Goal: Information Seeking & Learning: Understand process/instructions

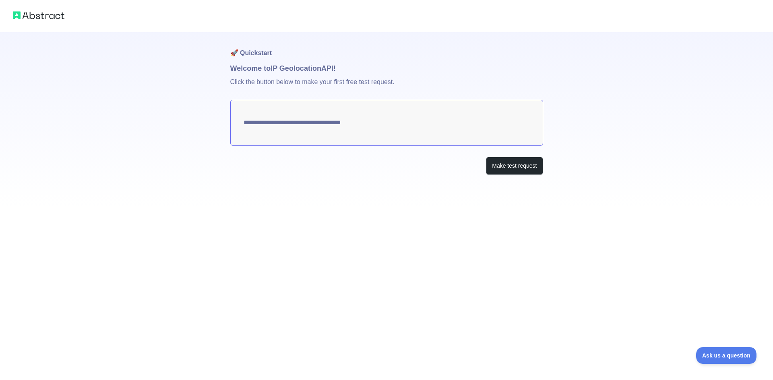
type textarea "**********"
drag, startPoint x: 422, startPoint y: 120, endPoint x: 292, endPoint y: 118, distance: 130.4
click at [292, 118] on textarea "**********" at bounding box center [386, 123] width 313 height 46
click at [293, 118] on textarea "**********" at bounding box center [386, 123] width 313 height 46
click at [507, 165] on button "Make test request" at bounding box center [514, 166] width 57 height 18
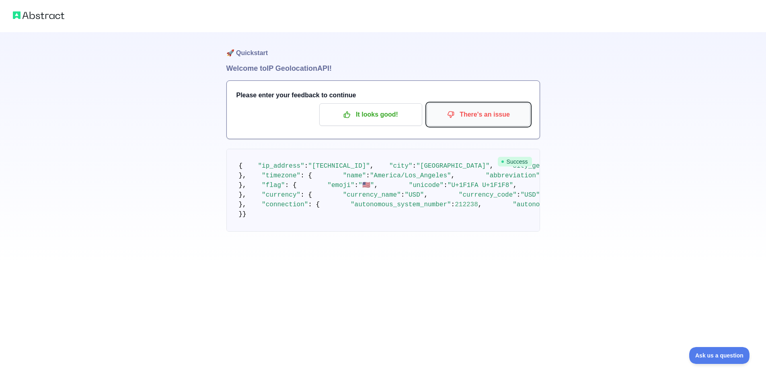
click at [480, 119] on p "There's an issue" at bounding box center [478, 115] width 91 height 14
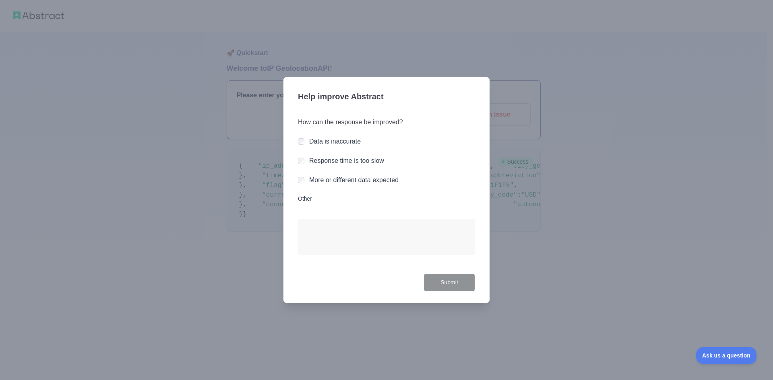
click at [369, 183] on label "More or different data expected" at bounding box center [353, 180] width 89 height 7
click at [458, 282] on button "Submit" at bounding box center [449, 283] width 52 height 18
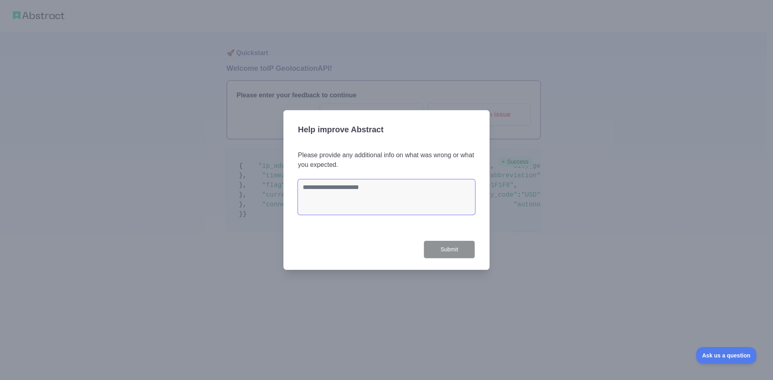
click at [354, 198] on textarea at bounding box center [386, 196] width 177 height 35
type textarea "*"
click at [441, 254] on button "Submit" at bounding box center [449, 250] width 52 height 18
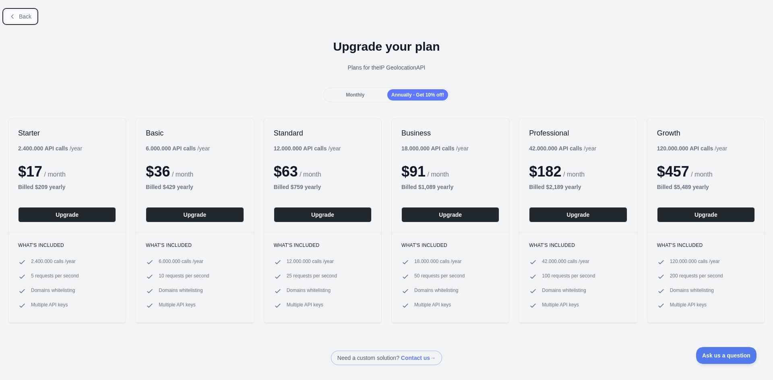
click at [15, 19] on icon at bounding box center [12, 16] width 6 height 6
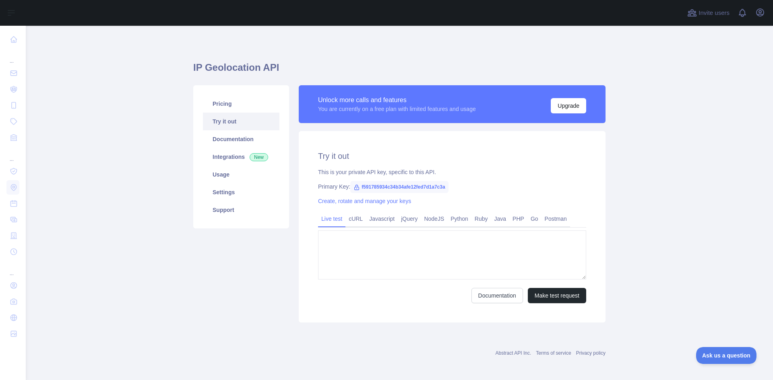
type textarea "**********"
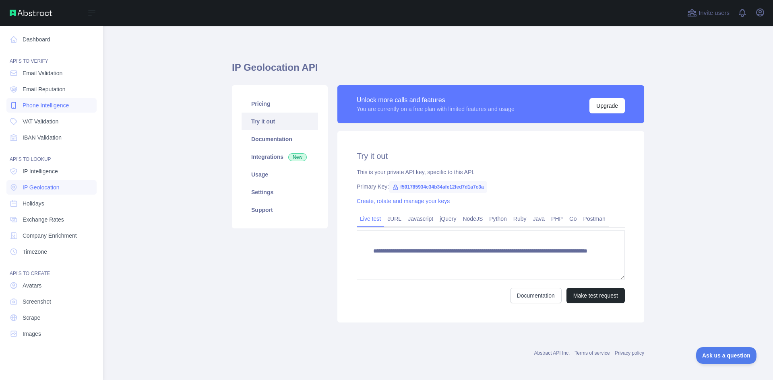
click at [63, 102] on span "Phone Intelligence" at bounding box center [46, 105] width 46 height 8
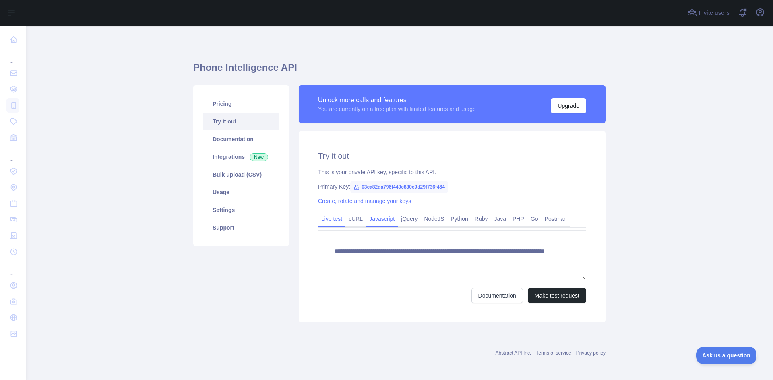
click at [380, 218] on link "Javascript" at bounding box center [382, 218] width 32 height 13
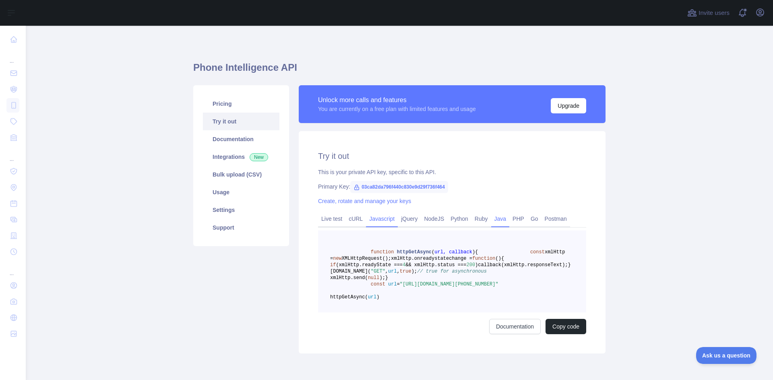
click at [497, 220] on link "Java" at bounding box center [500, 218] width 19 height 13
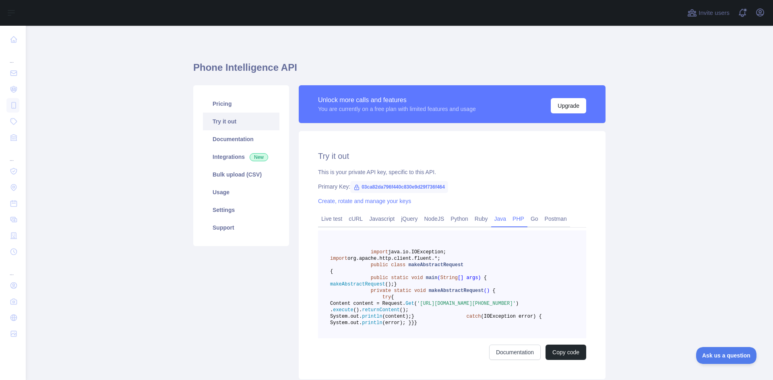
click at [510, 219] on link "PHP" at bounding box center [518, 218] width 18 height 13
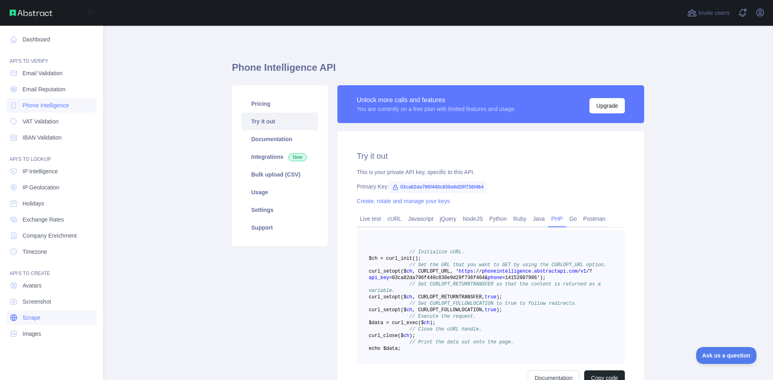
click at [31, 319] on span "Scrape" at bounding box center [32, 318] width 18 height 8
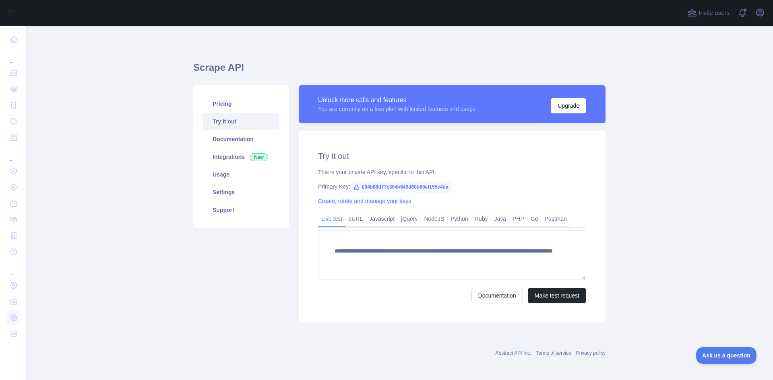
click at [394, 203] on link "Create, rotate and manage your keys" at bounding box center [364, 201] width 93 height 6
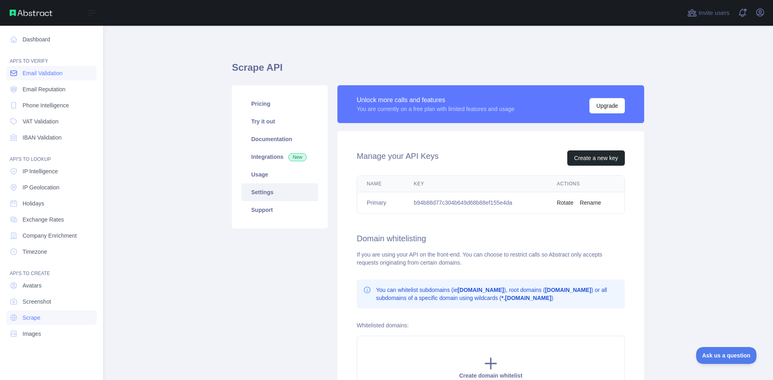
click at [18, 75] on link "Email Validation" at bounding box center [51, 73] width 90 height 14
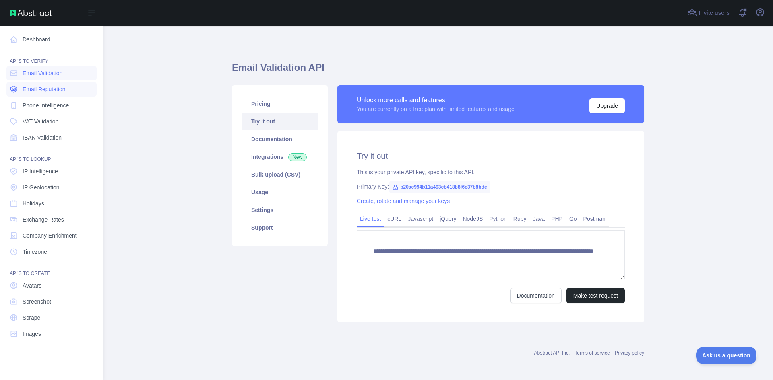
click at [53, 94] on link "Email Reputation" at bounding box center [51, 89] width 90 height 14
click at [56, 117] on link "VAT Validation" at bounding box center [51, 121] width 90 height 14
click at [54, 128] on link "VAT Validation" at bounding box center [51, 121] width 90 height 14
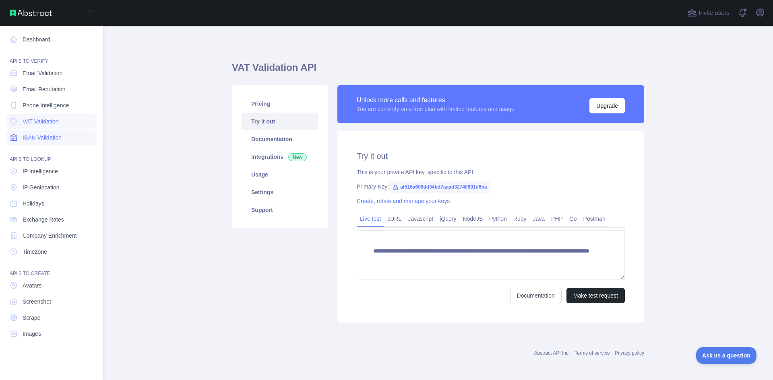
click at [54, 142] on link "IBAN Validation" at bounding box center [51, 137] width 90 height 14
drag, startPoint x: 43, startPoint y: 160, endPoint x: 24, endPoint y: 179, distance: 27.9
click at [24, 179] on nav "Dashboard API'S TO VERIFY Email Validation Email Reputation Phone Intelligence …" at bounding box center [51, 197] width 90 height 342
click at [30, 173] on span "IP Intelligence" at bounding box center [40, 171] width 35 height 8
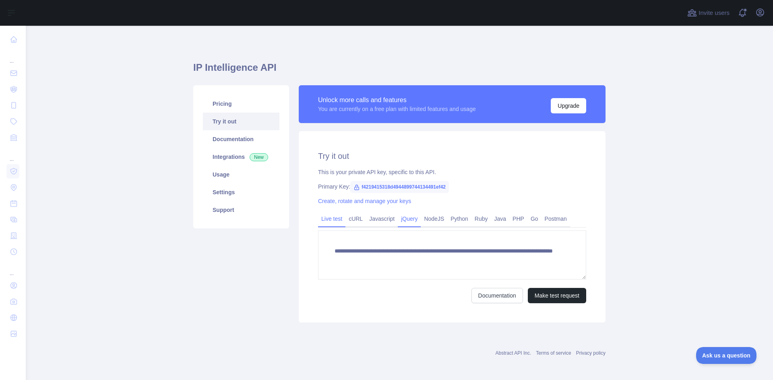
click at [398, 219] on link "jQuery" at bounding box center [409, 218] width 23 height 13
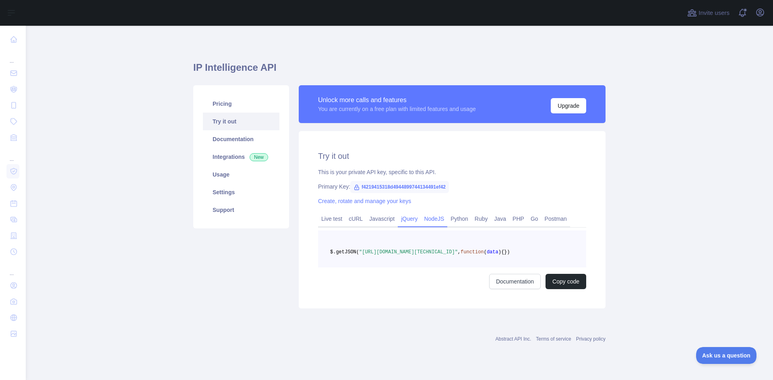
click at [429, 225] on link "NodeJS" at bounding box center [433, 218] width 27 height 13
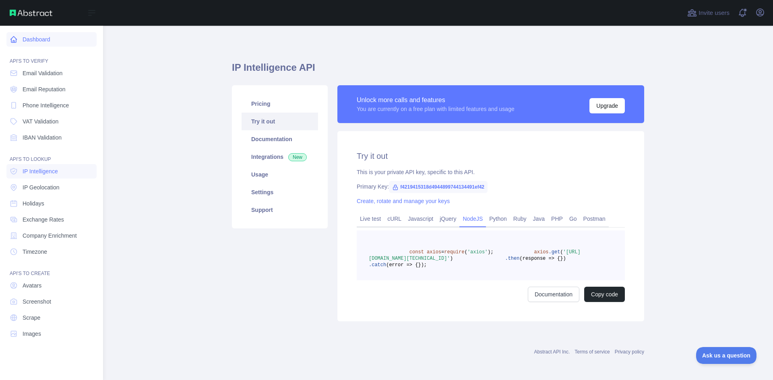
click at [12, 41] on icon at bounding box center [14, 40] width 6 height 6
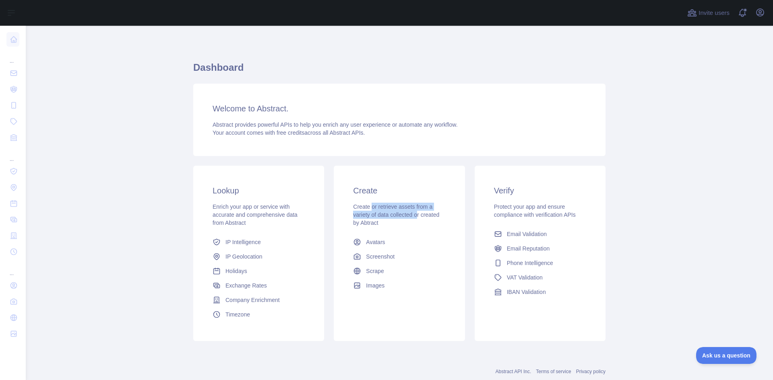
drag, startPoint x: 368, startPoint y: 203, endPoint x: 413, endPoint y: 217, distance: 47.3
click at [413, 217] on div "Create Create or retrieve assets from a variety of data collected or created by…" at bounding box center [399, 239] width 131 height 146
click at [413, 217] on span "Create or retrieve assets from a variety of data collected or created by Abtract" at bounding box center [396, 215] width 86 height 23
drag, startPoint x: 425, startPoint y: 214, endPoint x: 373, endPoint y: 214, distance: 51.5
click at [373, 214] on span "Create or retrieve assets from a variety of data collected or created by Abtract" at bounding box center [396, 215] width 86 height 23
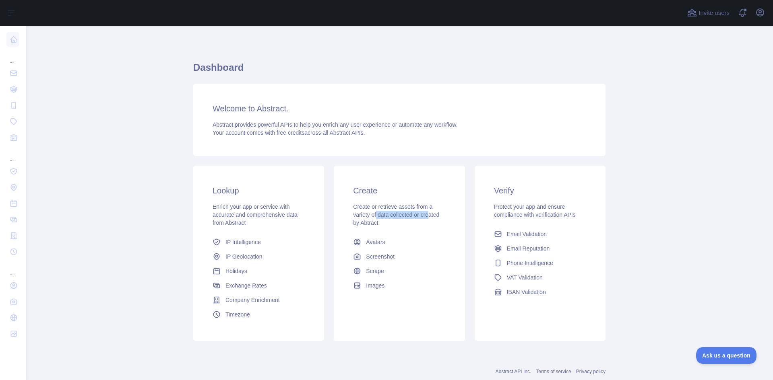
click at [373, 214] on span "Create or retrieve assets from a variety of data collected or created by Abtract" at bounding box center [396, 215] width 86 height 23
click at [414, 225] on div "Create or retrieve assets from a variety of data collected or created by Abtract" at bounding box center [399, 215] width 92 height 24
drag, startPoint x: 388, startPoint y: 222, endPoint x: 348, endPoint y: 213, distance: 40.7
click at [348, 213] on div "Create Create or retrieve assets from a variety of data collected or created by…" at bounding box center [399, 239] width 131 height 146
click at [368, 245] on span "Avatars" at bounding box center [375, 242] width 19 height 8
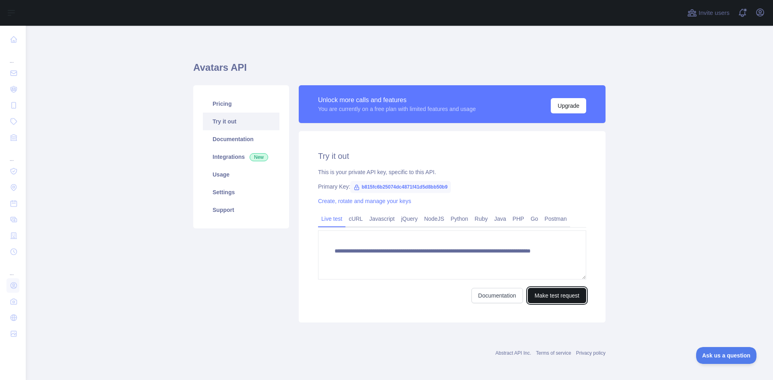
click at [536, 293] on button "Make test request" at bounding box center [556, 295] width 58 height 15
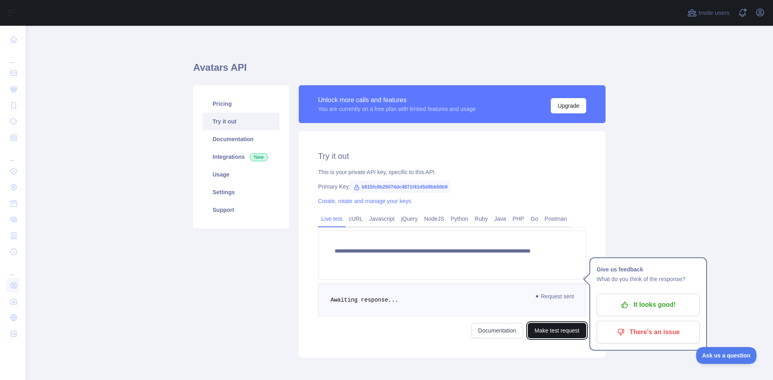
click at [552, 332] on button "Make test request" at bounding box center [556, 330] width 58 height 15
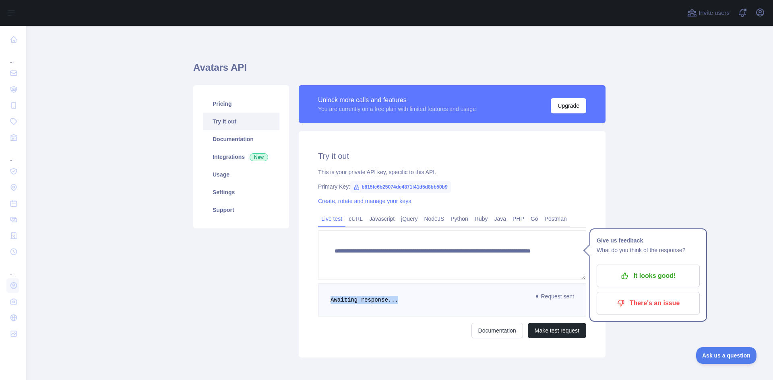
drag, startPoint x: 368, startPoint y: 293, endPoint x: 321, endPoint y: 287, distance: 46.7
click at [321, 287] on pre "Awaiting response..." at bounding box center [452, 300] width 268 height 33
click at [364, 292] on pre "Awaiting response..." at bounding box center [452, 300] width 268 height 33
drag, startPoint x: 540, startPoint y: 294, endPoint x: 538, endPoint y: 298, distance: 4.3
click at [538, 298] on span "Request sent" at bounding box center [555, 297] width 46 height 10
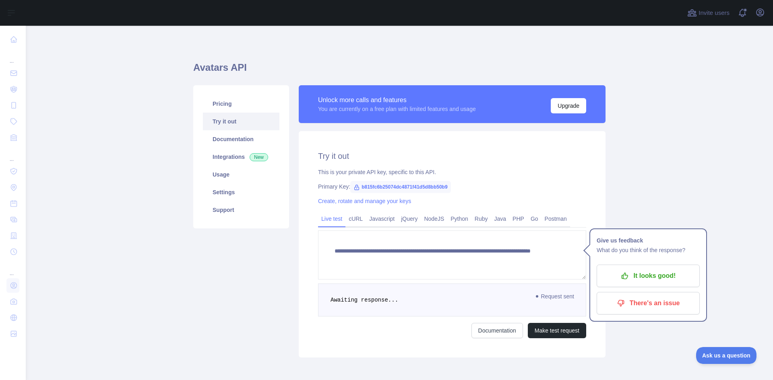
click at [538, 298] on span "Request sent" at bounding box center [555, 297] width 46 height 10
click at [536, 297] on icon at bounding box center [536, 296] width 3 height 3
click at [389, 215] on link "Javascript" at bounding box center [382, 218] width 32 height 13
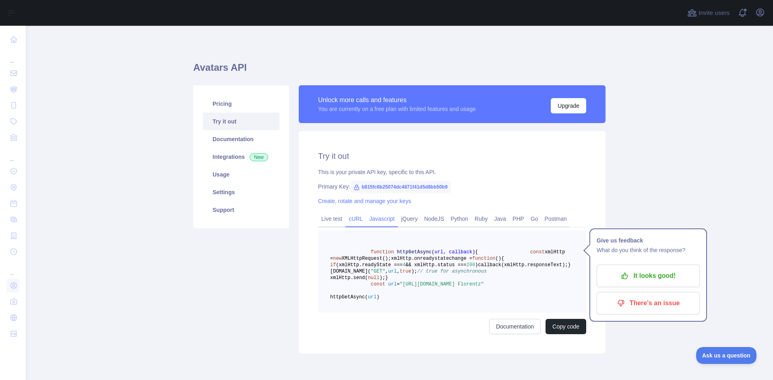
click at [358, 214] on link "cURL" at bounding box center [355, 218] width 21 height 13
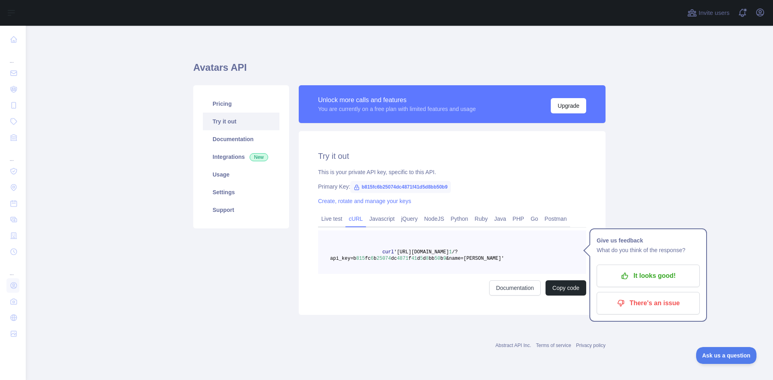
drag, startPoint x: 494, startPoint y: 259, endPoint x: 394, endPoint y: 252, distance: 99.6
click at [394, 252] on span "curl '[URL][DOMAIN_NAME] 1 /?api_key=b 815 fc 6 b 25074 dc 4871 f 41 d 5 d 8 bb…" at bounding box center [417, 255] width 174 height 12
copy span "[URL][DOMAIN_NAME] 1 /?api_key=b 815 fc 6 b 25074 dc 4871 f 41 d 5 d 8 bb 50 b …"
click at [234, 140] on link "Documentation" at bounding box center [241, 139] width 76 height 18
click at [221, 172] on link "Usage" at bounding box center [241, 175] width 76 height 18
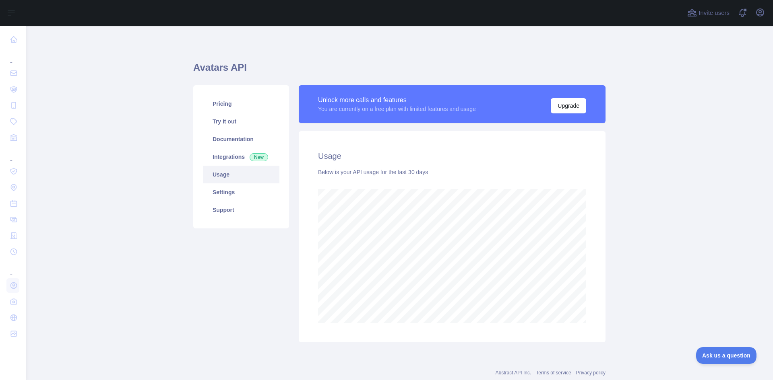
scroll to position [402002, 401693]
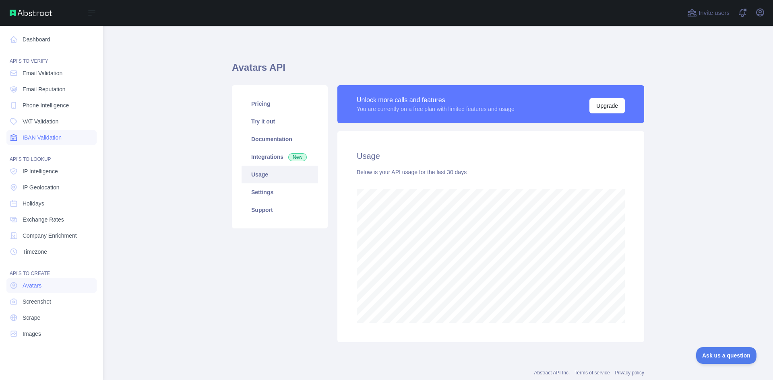
click at [45, 137] on span "IBAN Validation" at bounding box center [42, 138] width 39 height 8
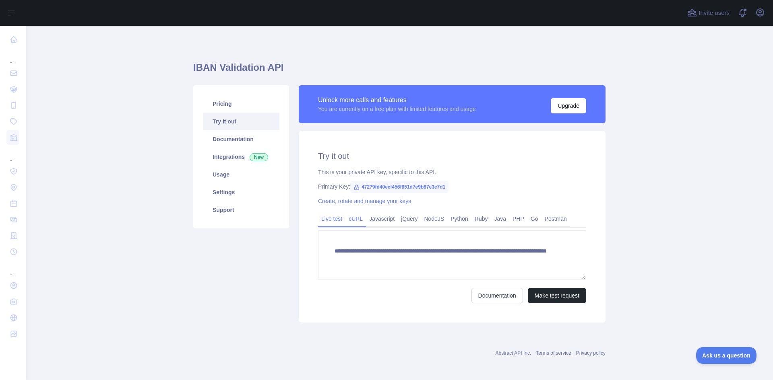
click at [352, 219] on link "cURL" at bounding box center [355, 218] width 21 height 13
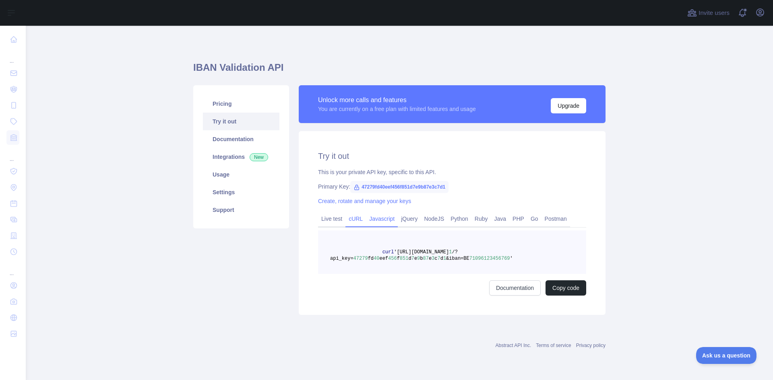
click at [377, 220] on link "Javascript" at bounding box center [382, 218] width 32 height 13
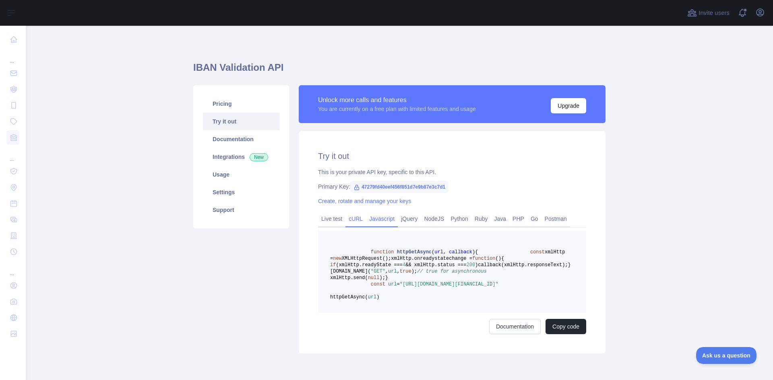
click at [349, 218] on link "cURL" at bounding box center [355, 218] width 21 height 13
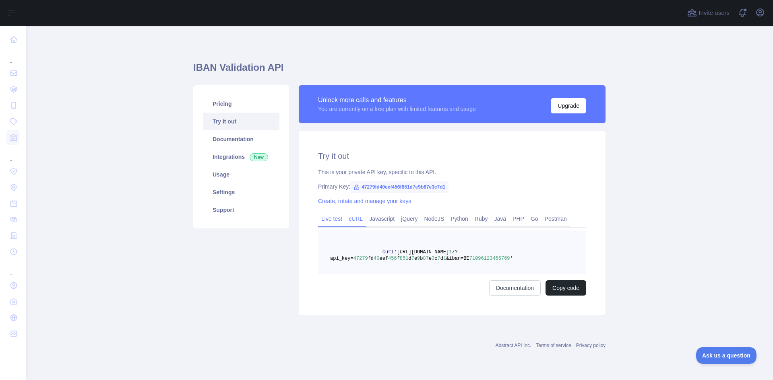
click at [330, 216] on link "Live test" at bounding box center [331, 218] width 27 height 13
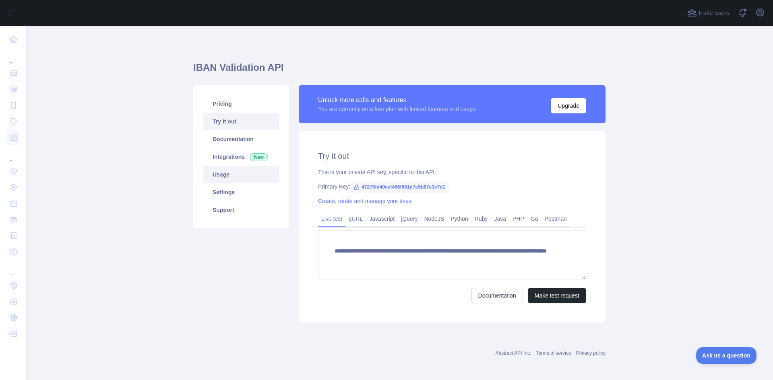
click at [211, 177] on link "Usage" at bounding box center [241, 175] width 76 height 18
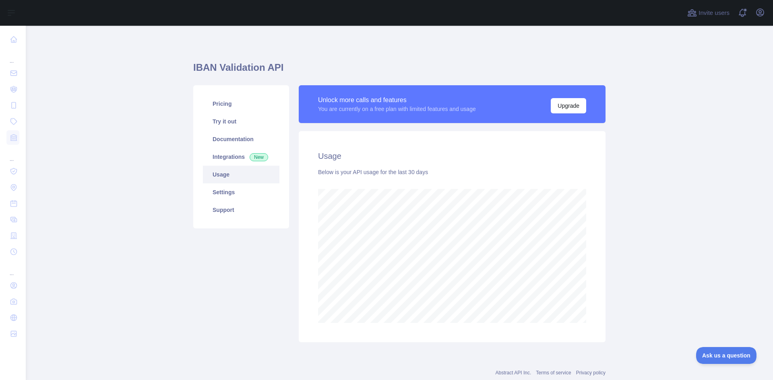
scroll to position [22, 0]
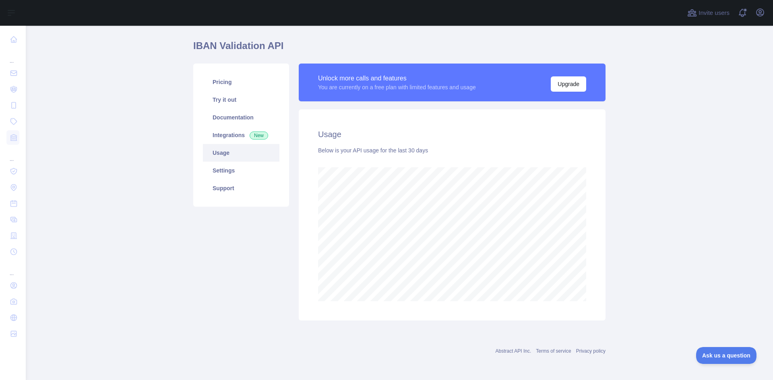
click at [221, 154] on link "Usage" at bounding box center [241, 153] width 76 height 18
click at [225, 167] on link "Settings" at bounding box center [241, 171] width 76 height 18
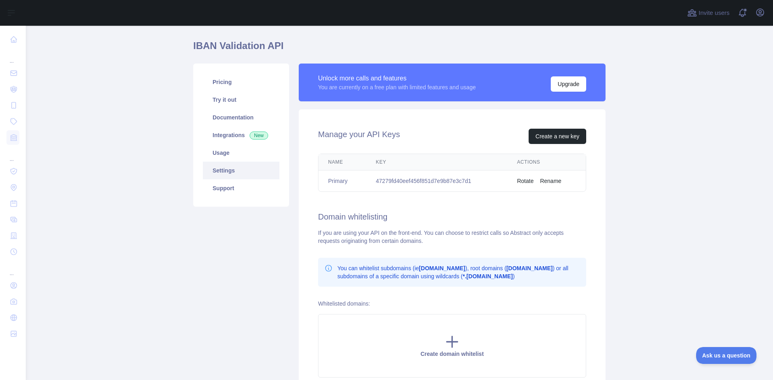
click at [386, 201] on div "Manage your API Keys Create a new key Name Key Actions Primary 47279fd40eef456f…" at bounding box center [452, 253] width 307 height 288
